Goal: Navigation & Orientation: Find specific page/section

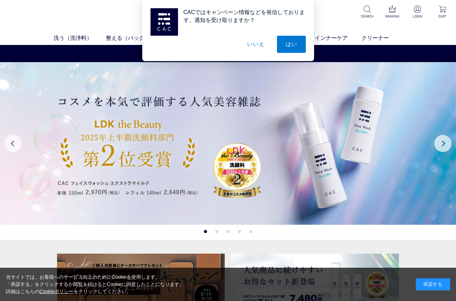
click at [260, 44] on button "いいえ" at bounding box center [255, 44] width 34 height 17
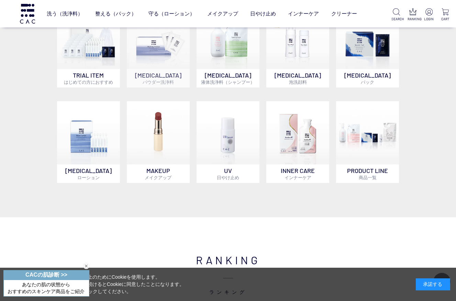
scroll to position [289, 0]
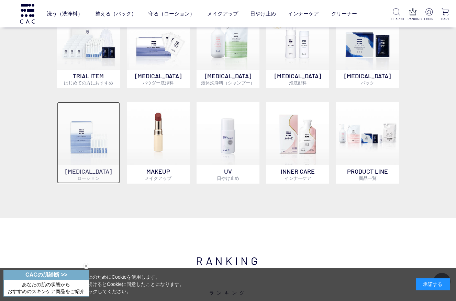
click at [93, 165] on p "SKIN CARE ローション" at bounding box center [88, 174] width 63 height 19
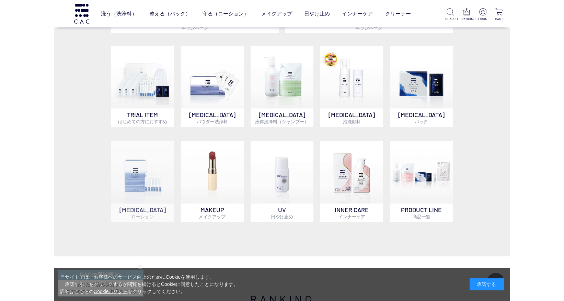
scroll to position [340, 0]
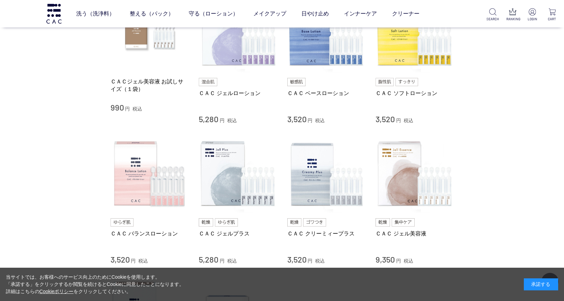
scroll to position [147, 0]
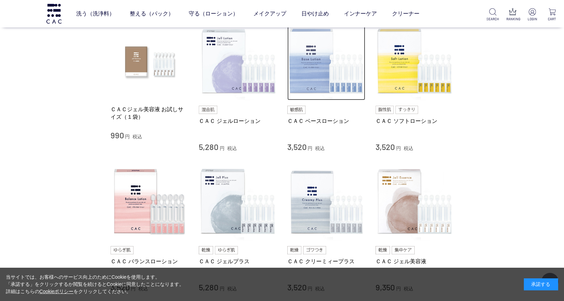
click at [324, 69] on img at bounding box center [326, 61] width 78 height 78
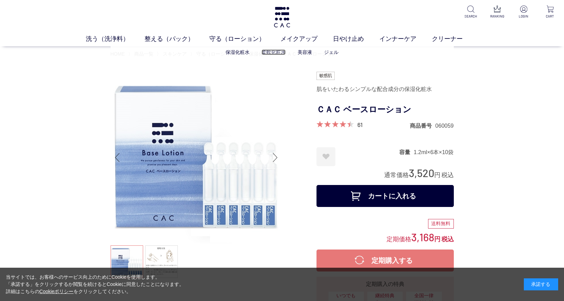
click at [280, 53] on link "柔軟化粧水" at bounding box center [274, 51] width 24 height 5
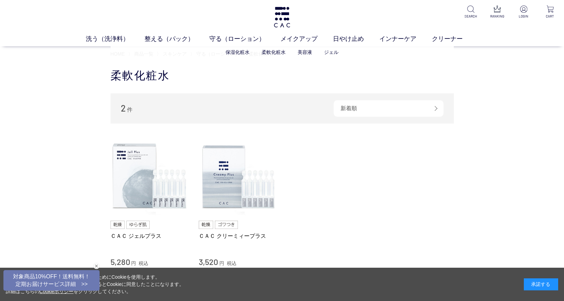
click at [233, 55] on li "保湿化粧水" at bounding box center [244, 52] width 36 height 7
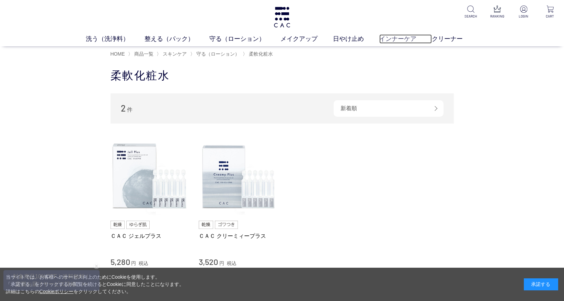
click at [392, 40] on link "インナーケア" at bounding box center [405, 38] width 53 height 9
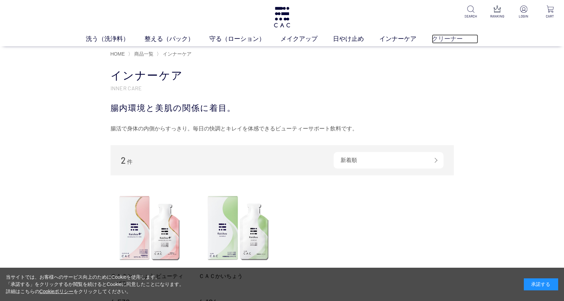
click at [452, 42] on link "クリーナー" at bounding box center [455, 38] width 46 height 9
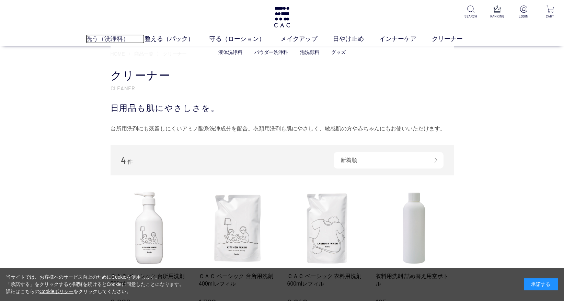
click at [106, 39] on link "洗う（洗浄料）" at bounding box center [115, 38] width 59 height 9
